Goal: Navigation & Orientation: Understand site structure

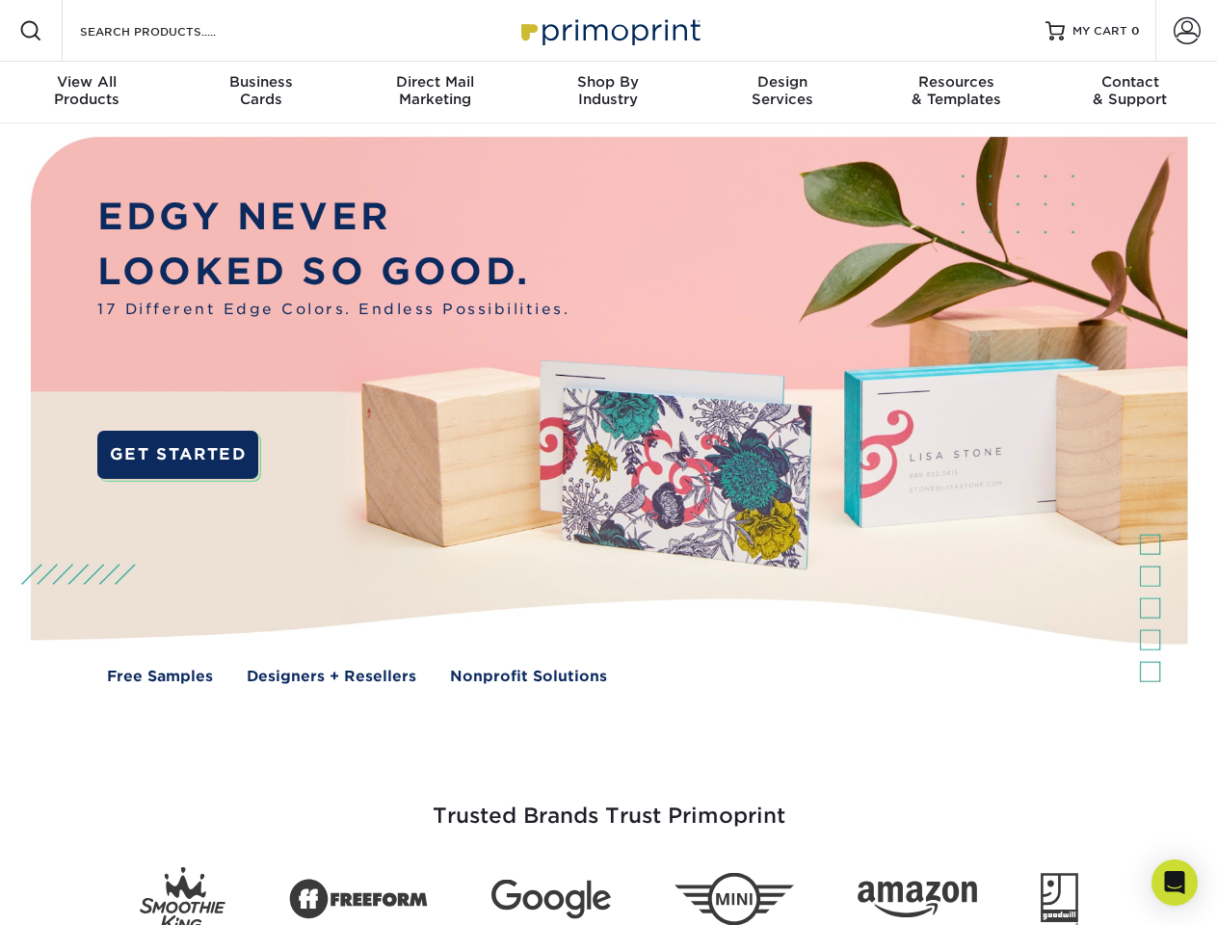
click at [608, 462] on img at bounding box center [608, 424] width 1204 height 602
click at [31, 31] on span at bounding box center [30, 30] width 23 height 23
click at [1186, 31] on span at bounding box center [1186, 30] width 27 height 27
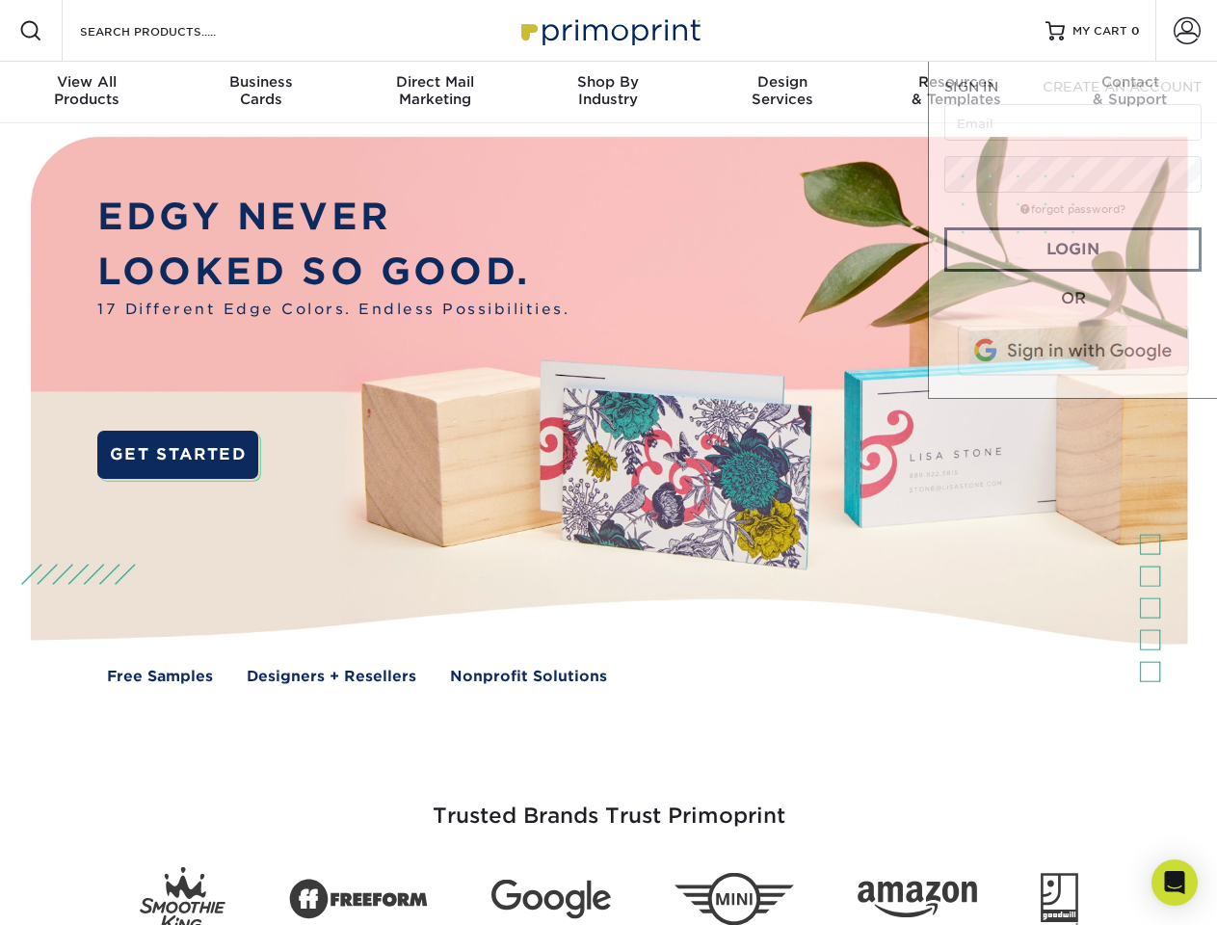
click at [87, 92] on div "View All Products" at bounding box center [86, 90] width 173 height 35
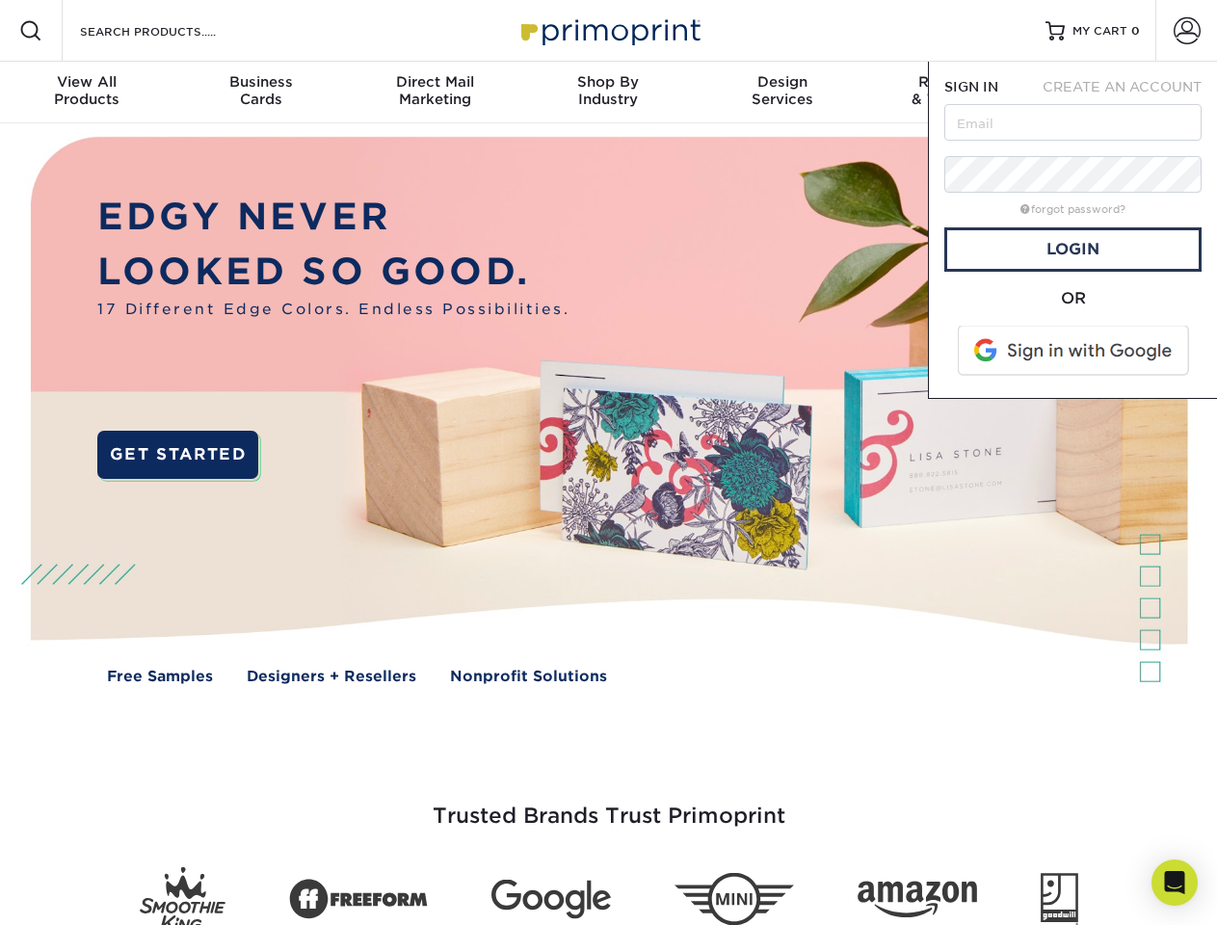
click at [260, 92] on div "Business Cards" at bounding box center [259, 90] width 173 height 35
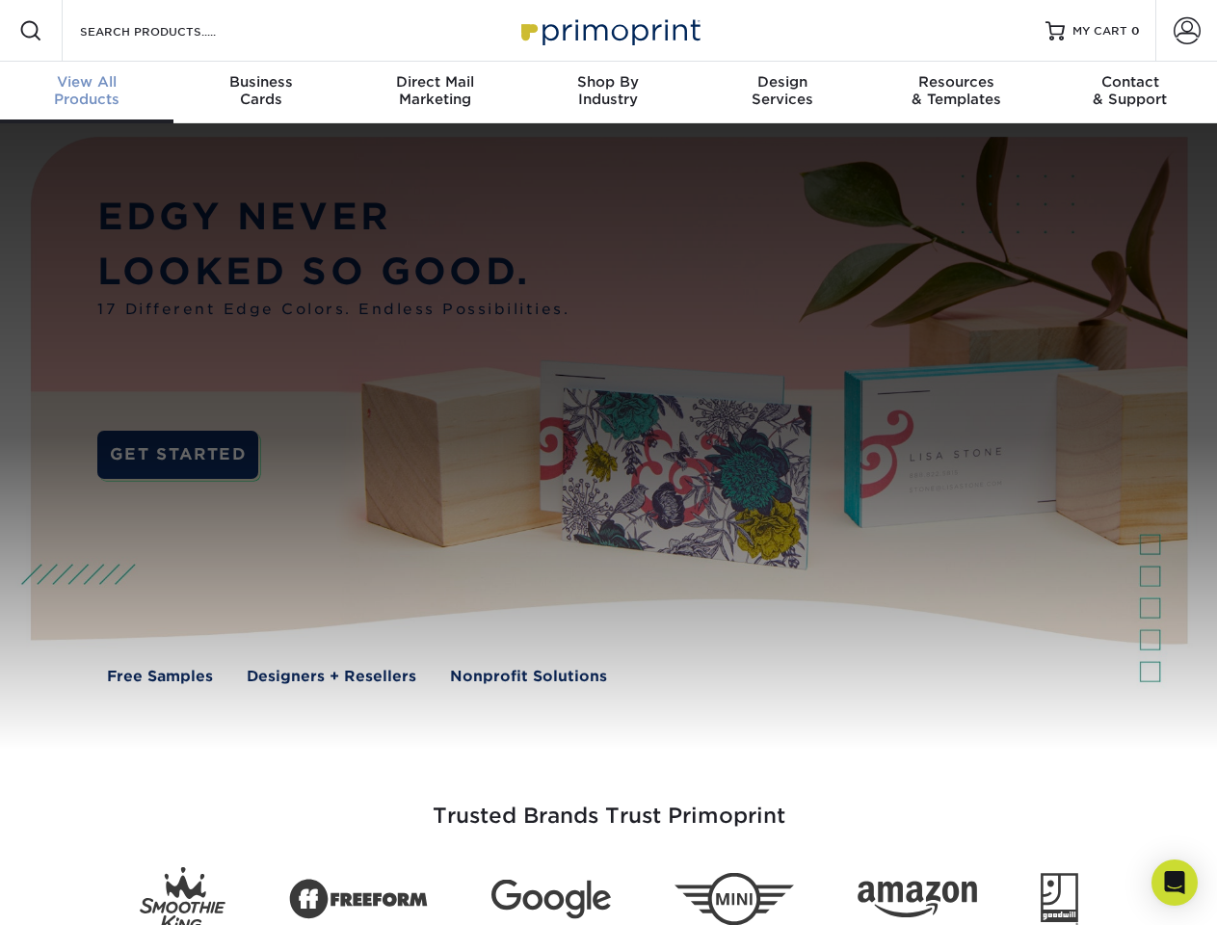
click at [434, 92] on div "Direct Mail Marketing" at bounding box center [434, 90] width 173 height 35
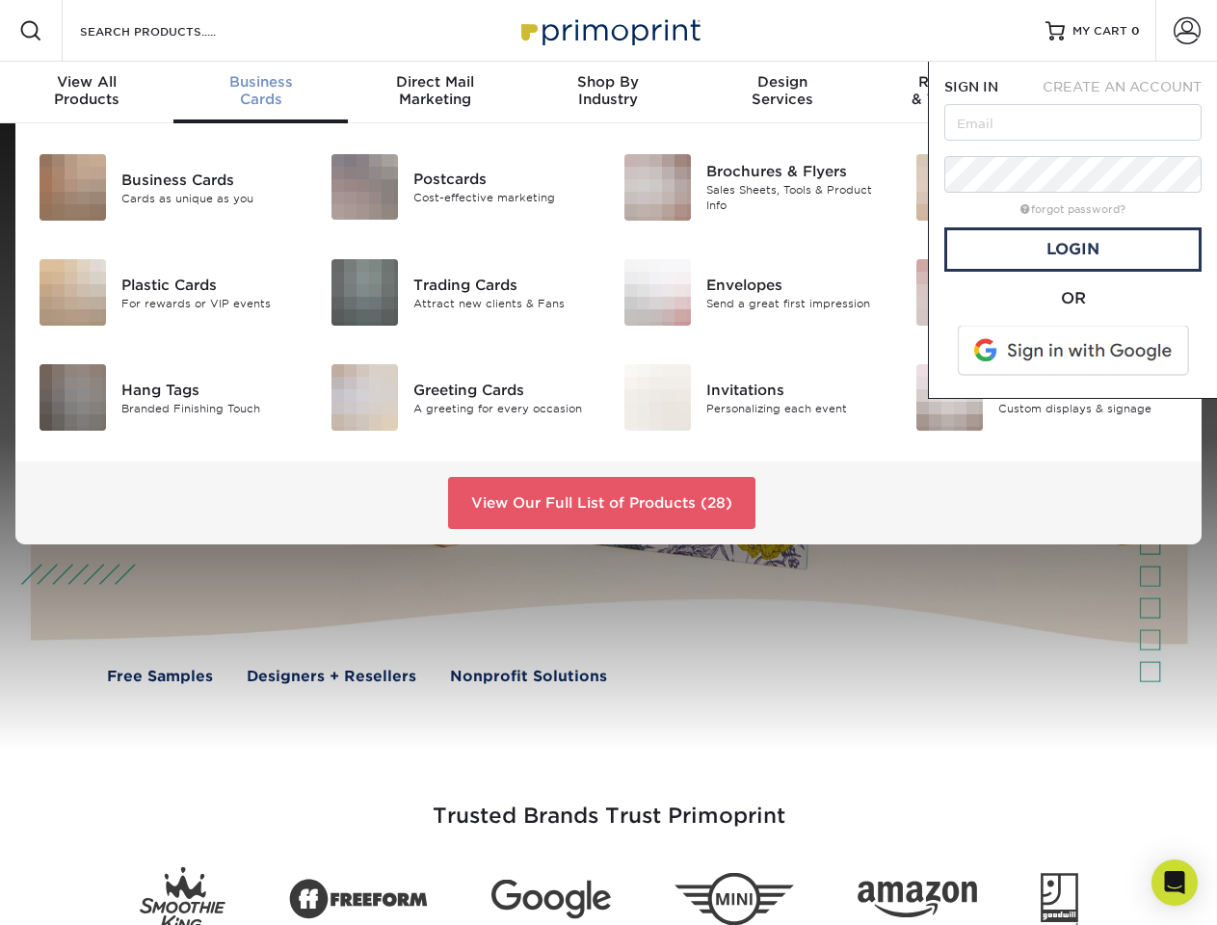
click at [608, 92] on div "Shop By Industry" at bounding box center [607, 90] width 173 height 35
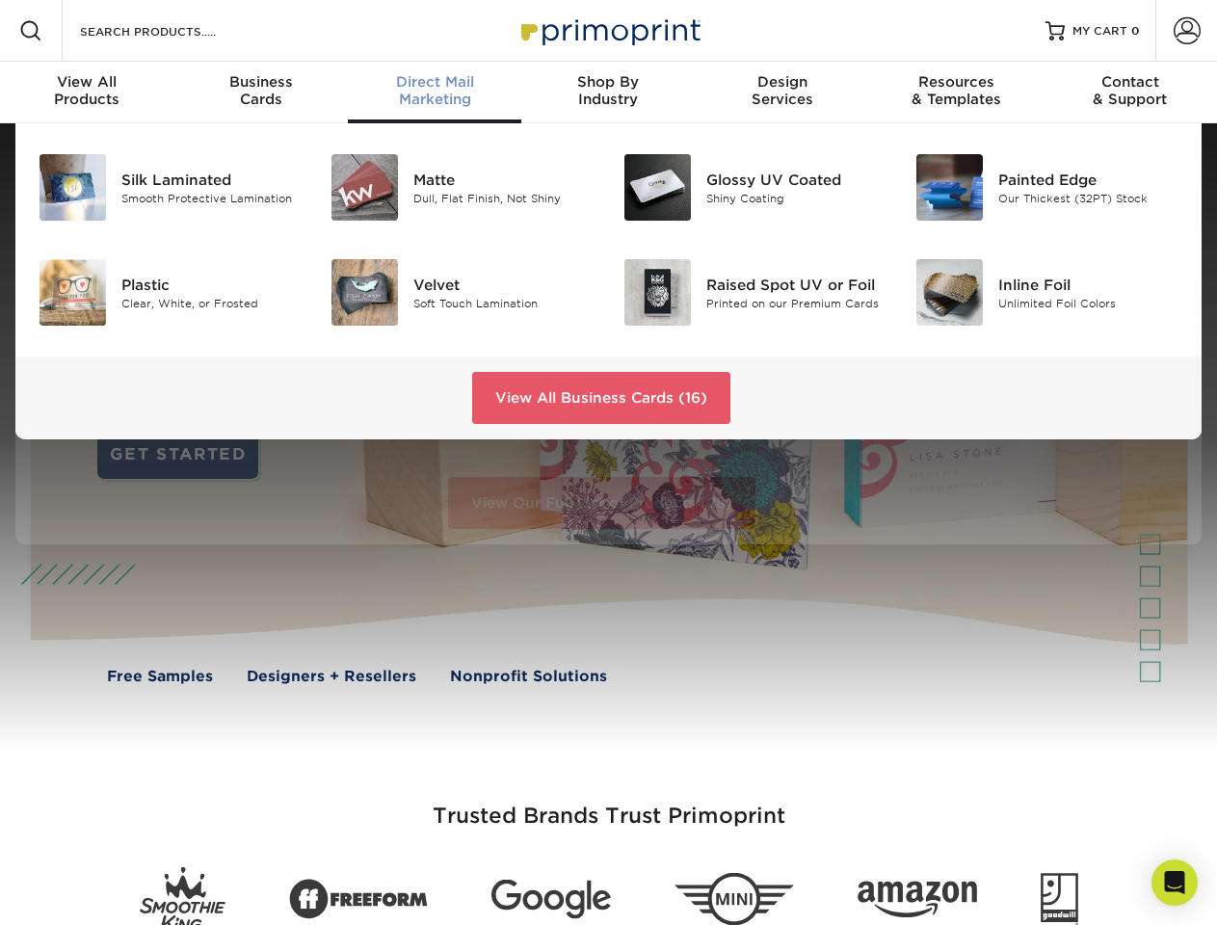
click at [782, 92] on div "Design Services" at bounding box center [781, 90] width 173 height 35
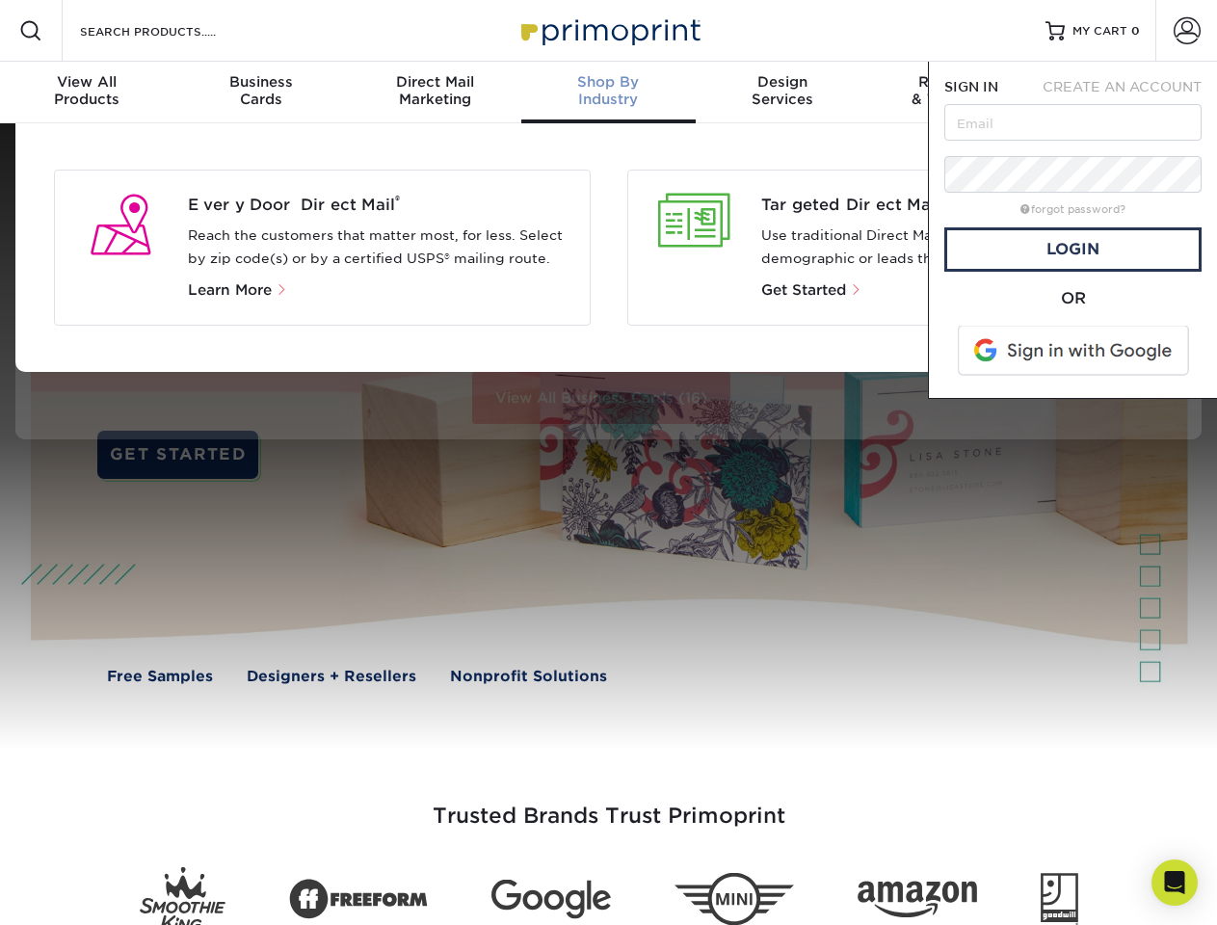
click at [956, 92] on span "SIGN IN" at bounding box center [971, 86] width 54 height 15
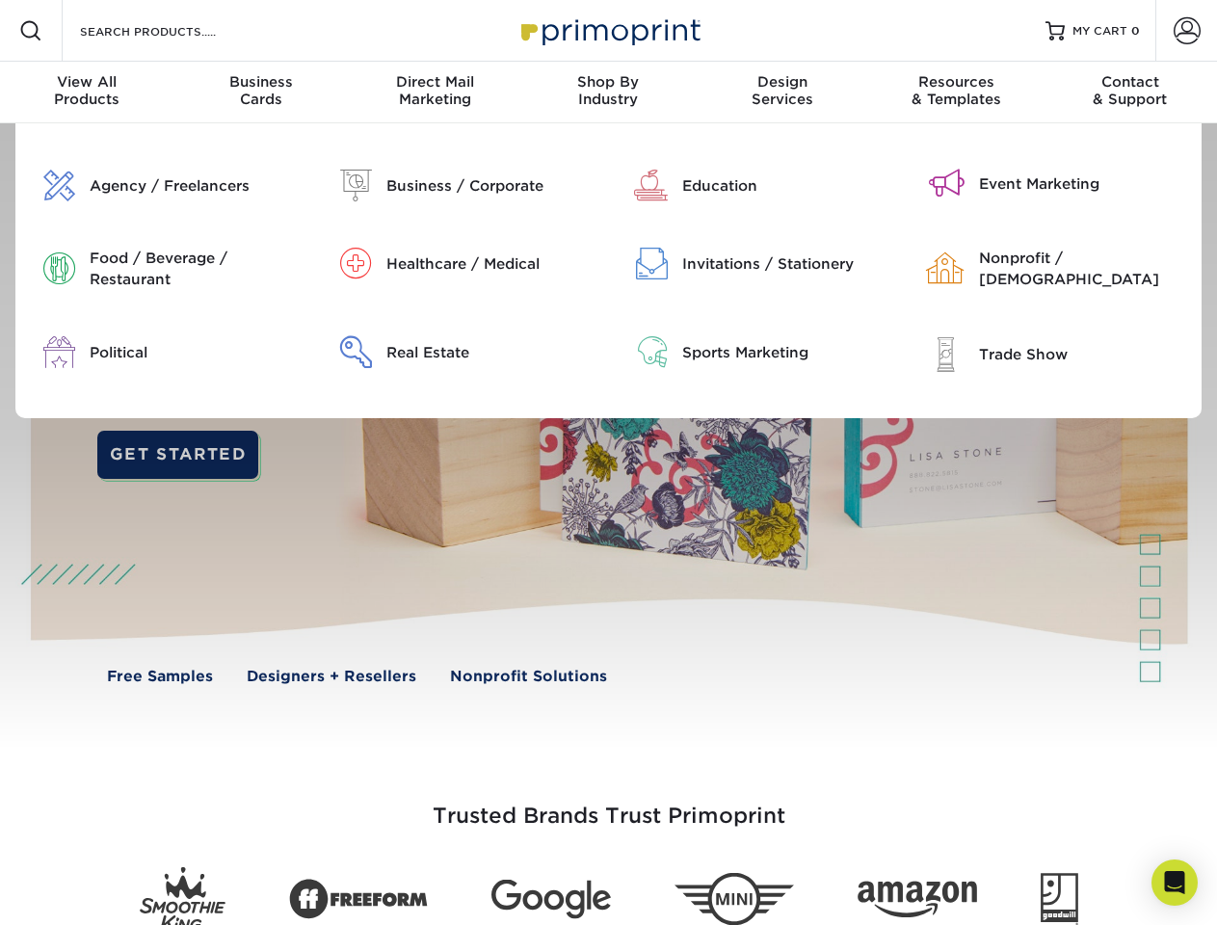
click at [1130, 92] on div "Contact & Support" at bounding box center [1129, 90] width 173 height 35
